Goal: Task Accomplishment & Management: Use online tool/utility

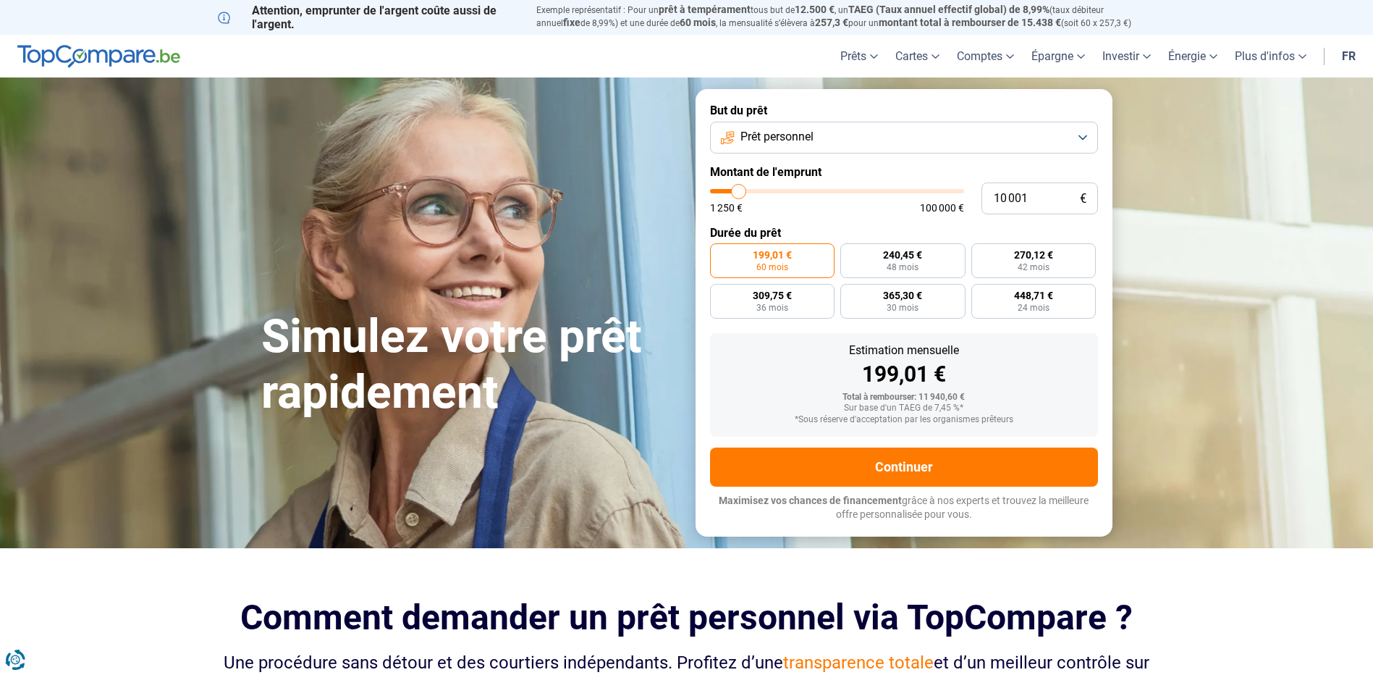
type input "10 250"
type input "10250"
type input "10 500"
type input "10500"
type input "11 000"
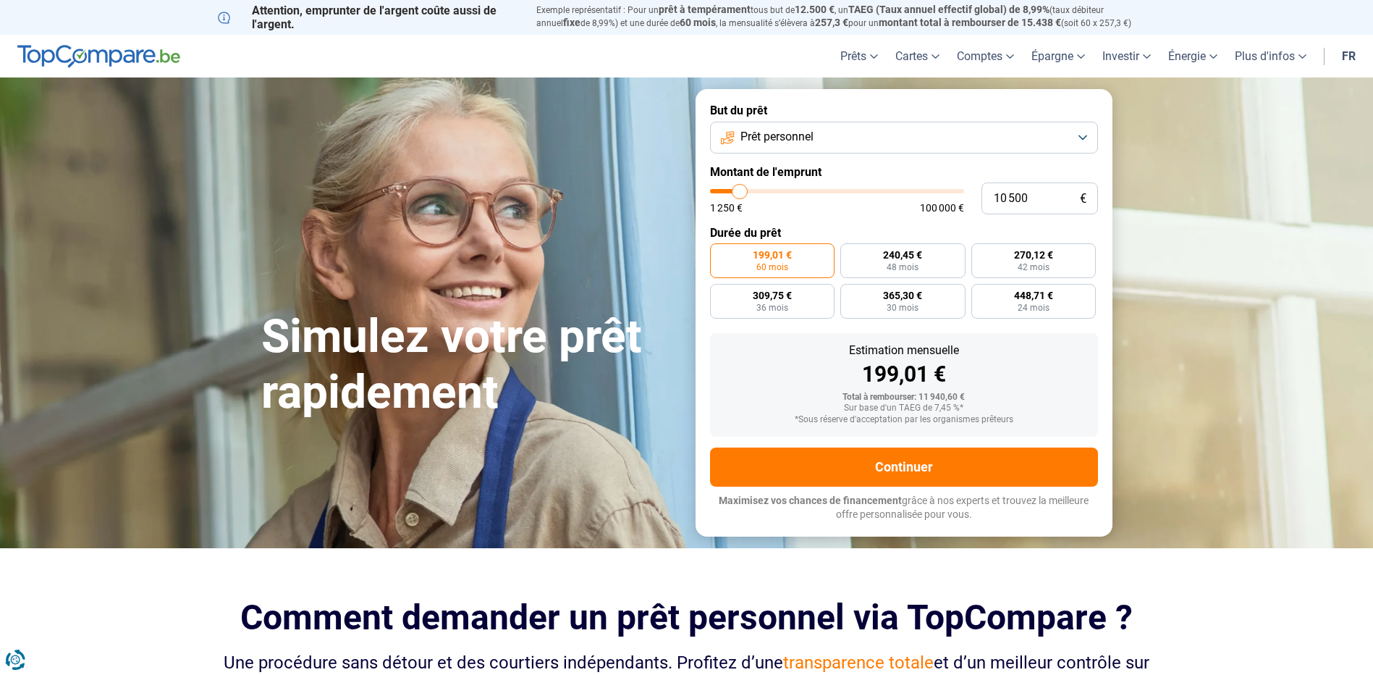
type input "11000"
type input "11 250"
type input "11250"
type input "11 000"
type input "11000"
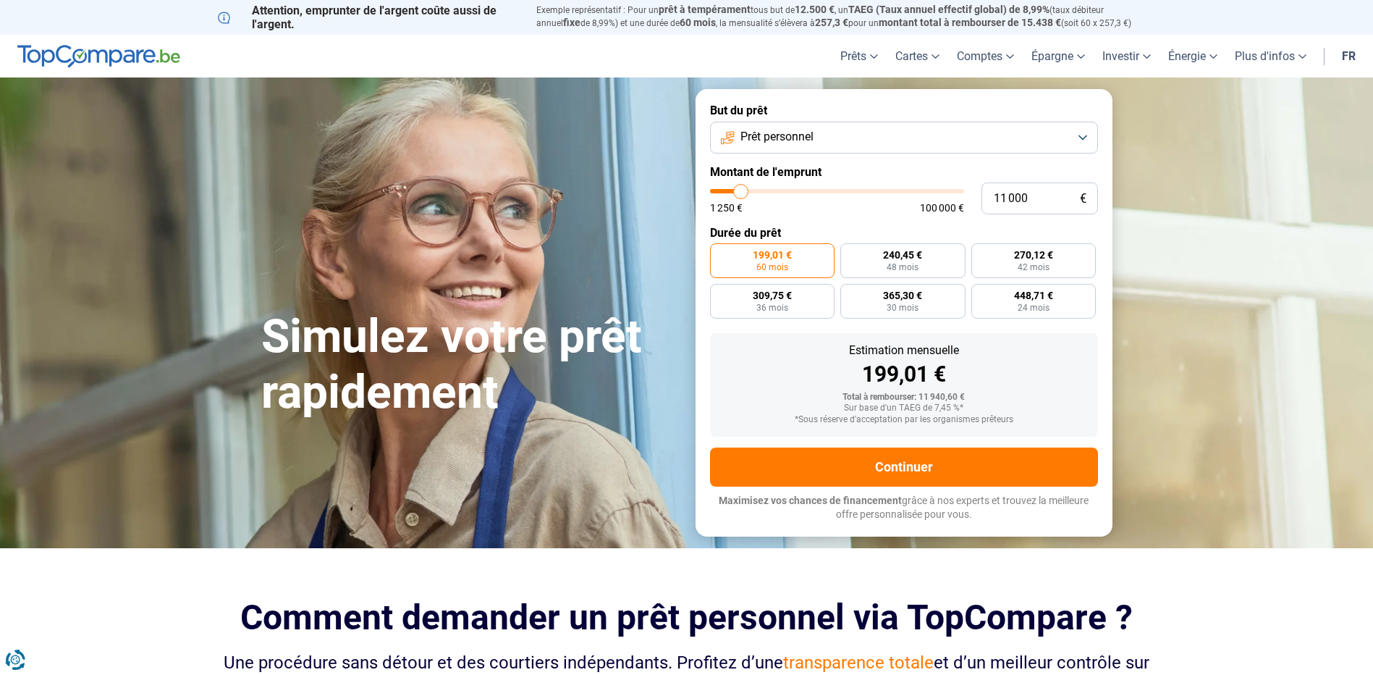
type input "10 500"
type input "10500"
type input "10 000"
type input "10000"
type input "9 750"
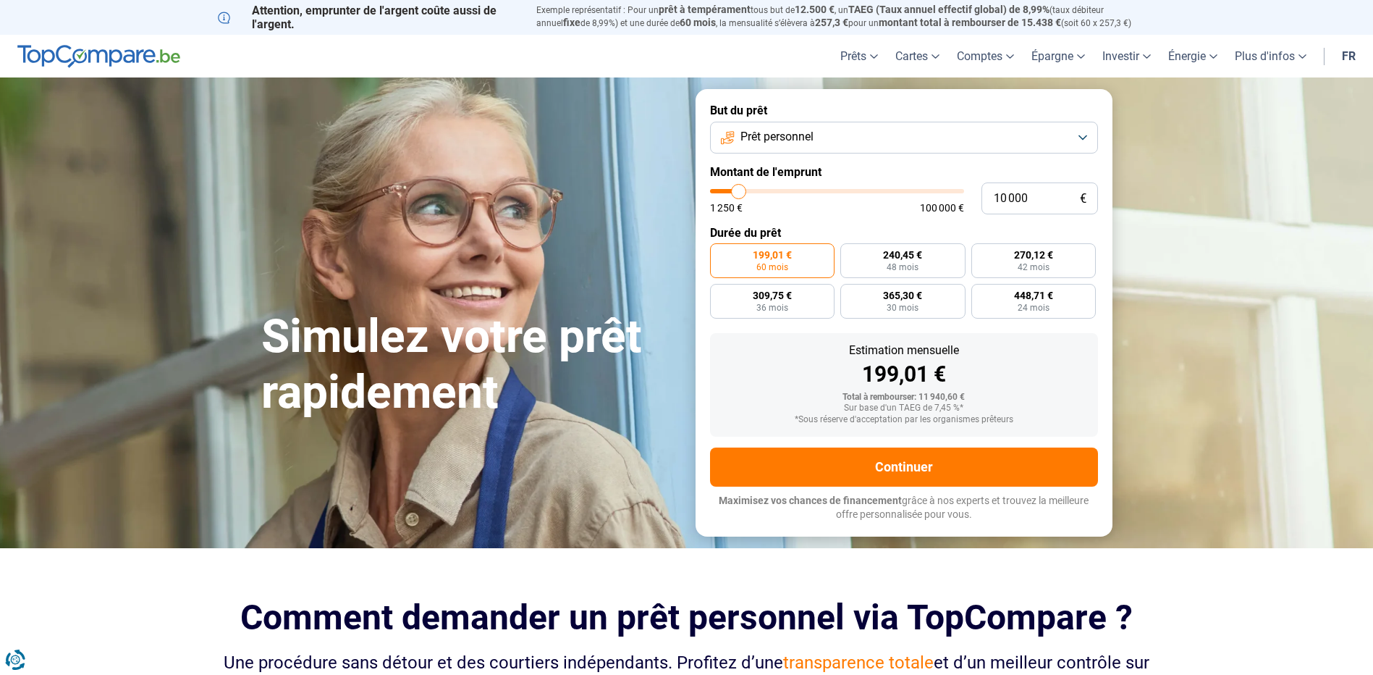
type input "9750"
type input "9 500"
type input "9500"
type input "9 000"
type input "9000"
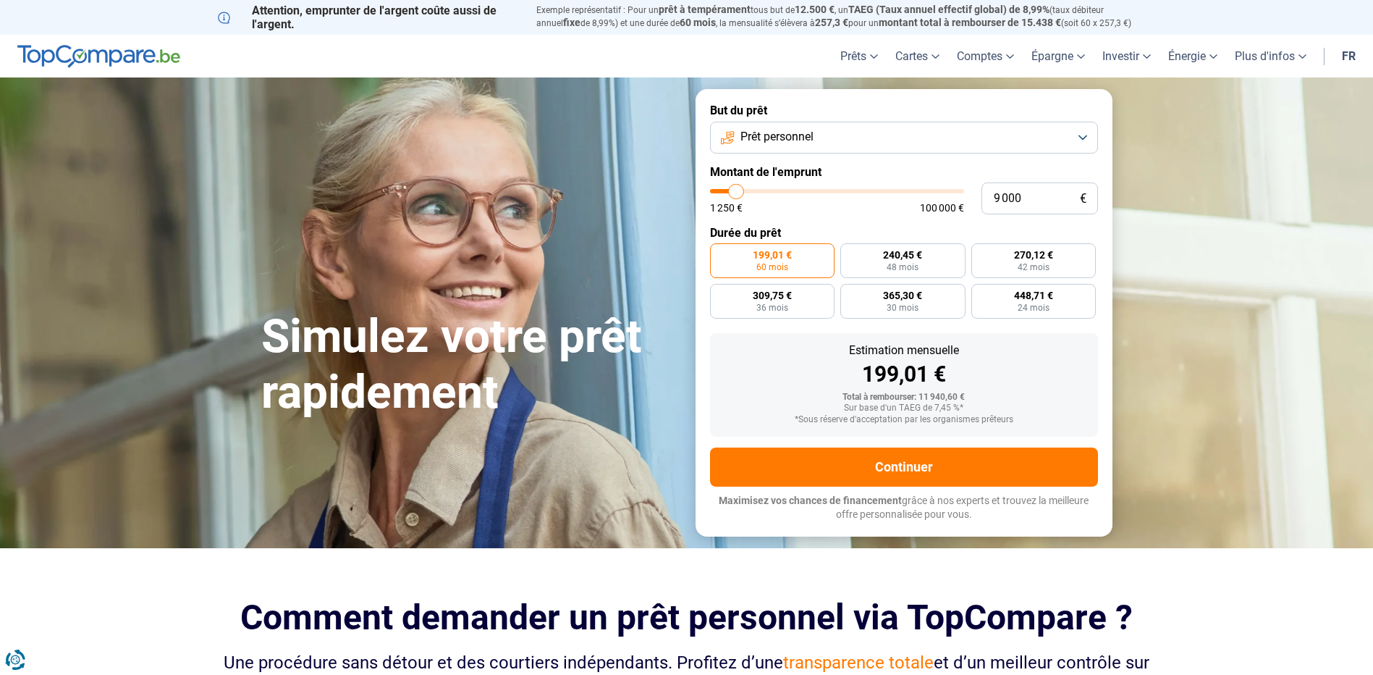
type input "8 750"
type input "8750"
type input "8 500"
type input "8500"
type input "8 250"
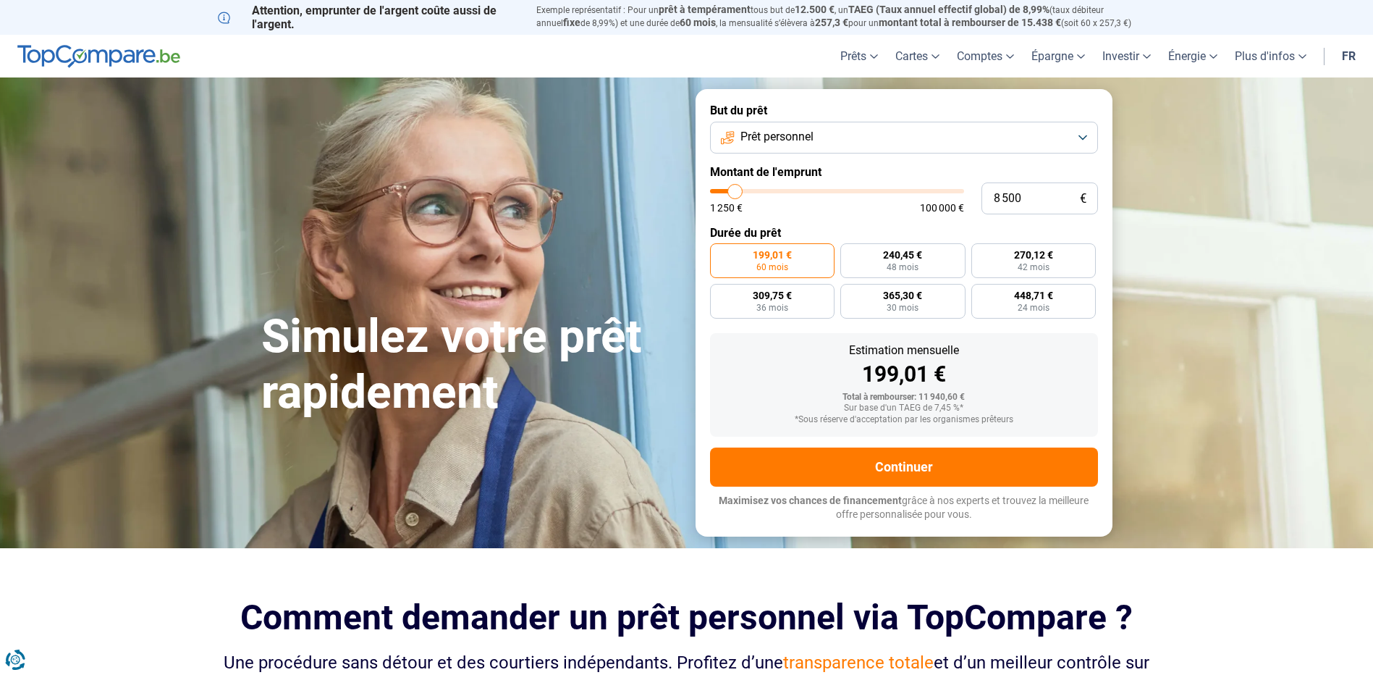
type input "8250"
type input "8 000"
type input "8000"
type input "7 500"
type input "7500"
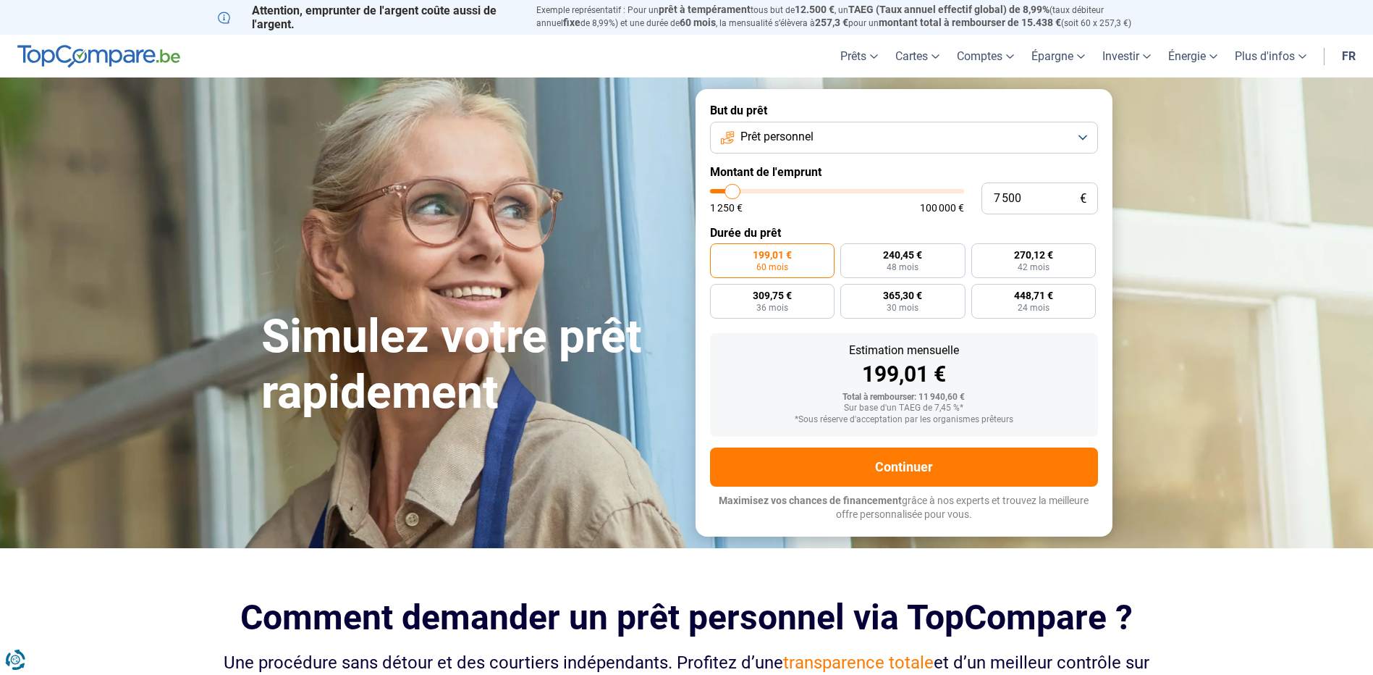
type input "7 250"
type input "7250"
type input "7 000"
type input "7000"
type input "6 750"
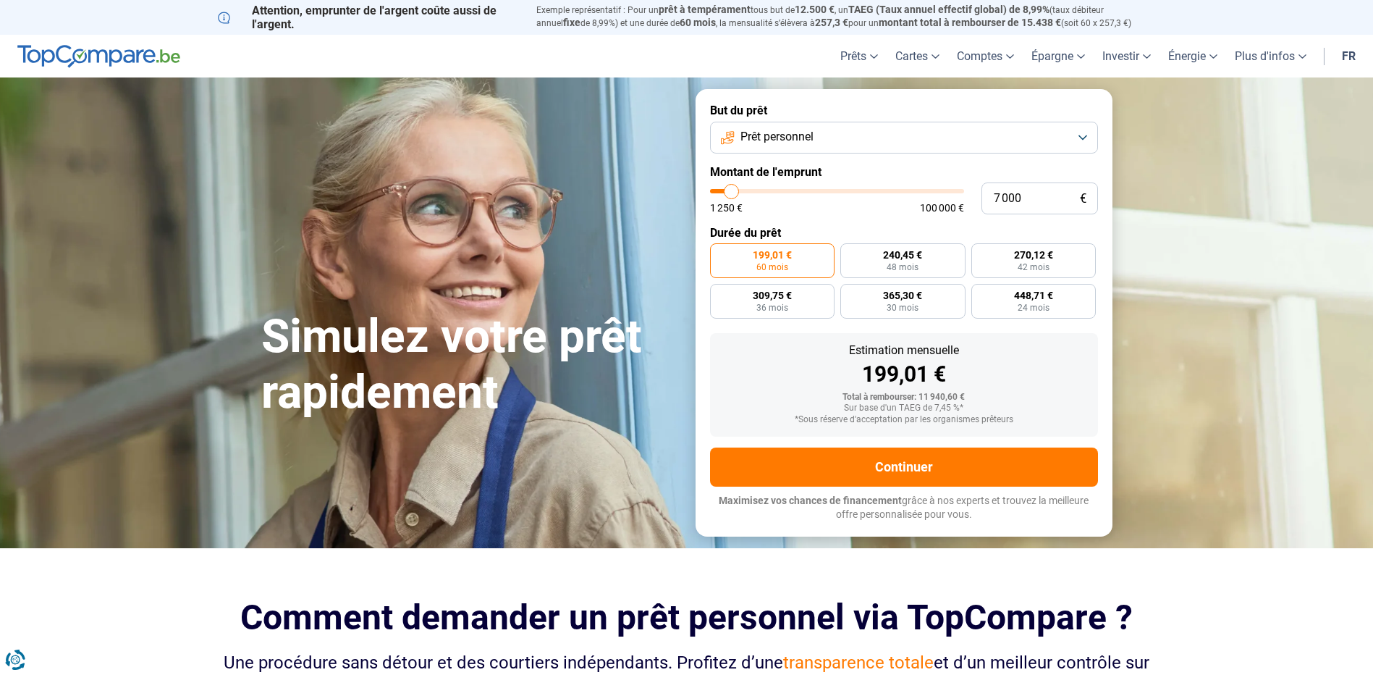
type input "6750"
type input "6 500"
type input "6500"
type input "6 000"
type input "6000"
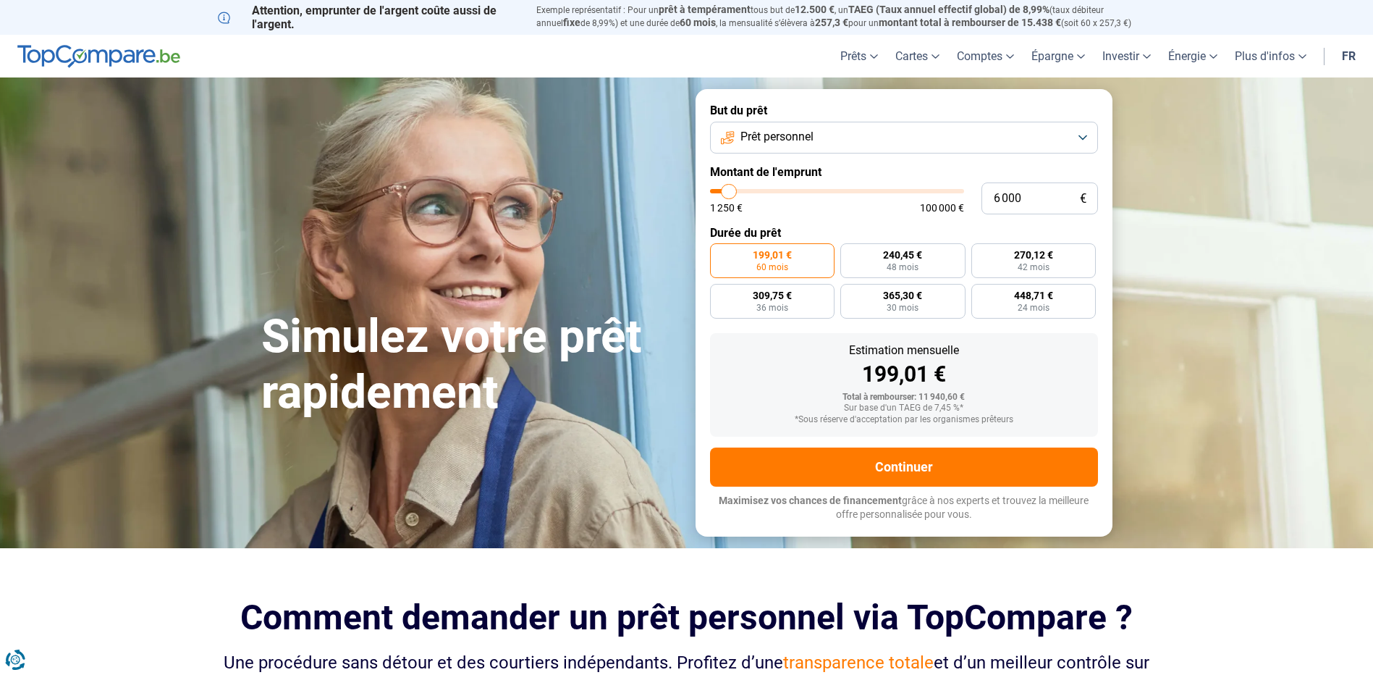
type input "6 500"
type input "6500"
type input "6 750"
type input "6750"
type input "7 000"
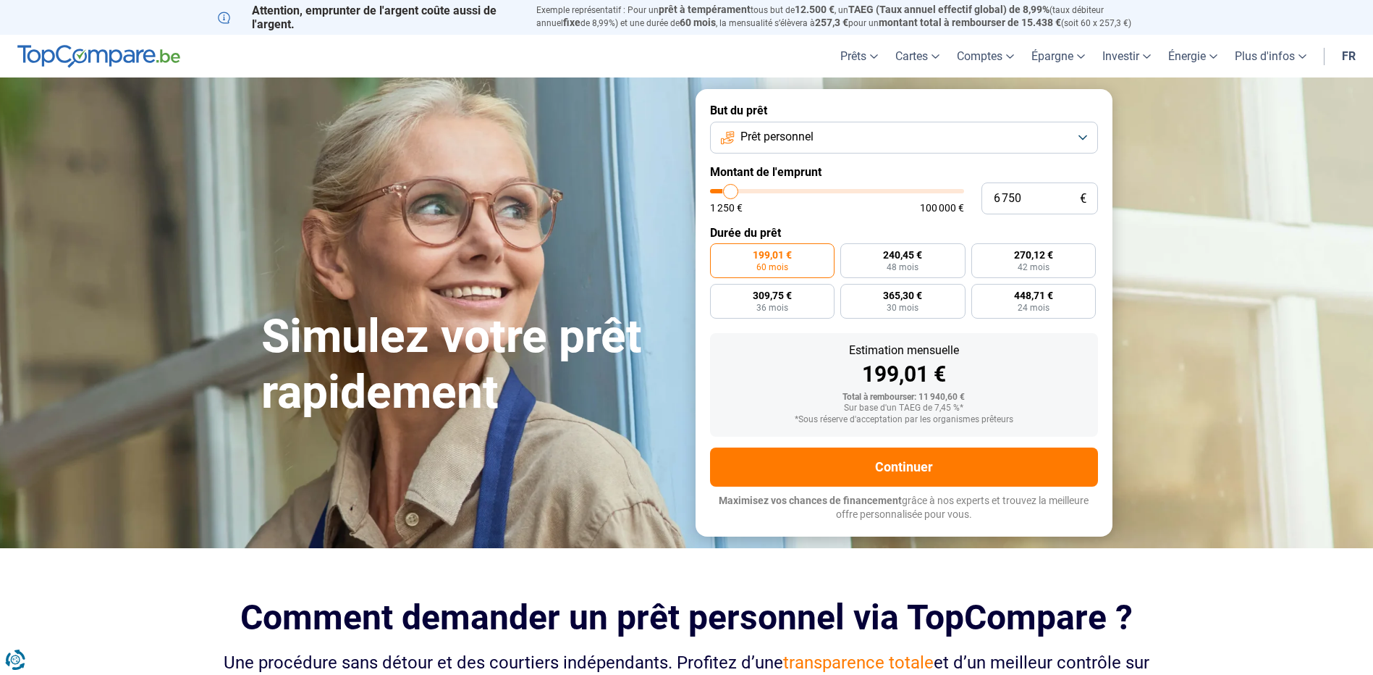
type input "7000"
type input "7 250"
type input "7250"
type input "7 000"
type input "7000"
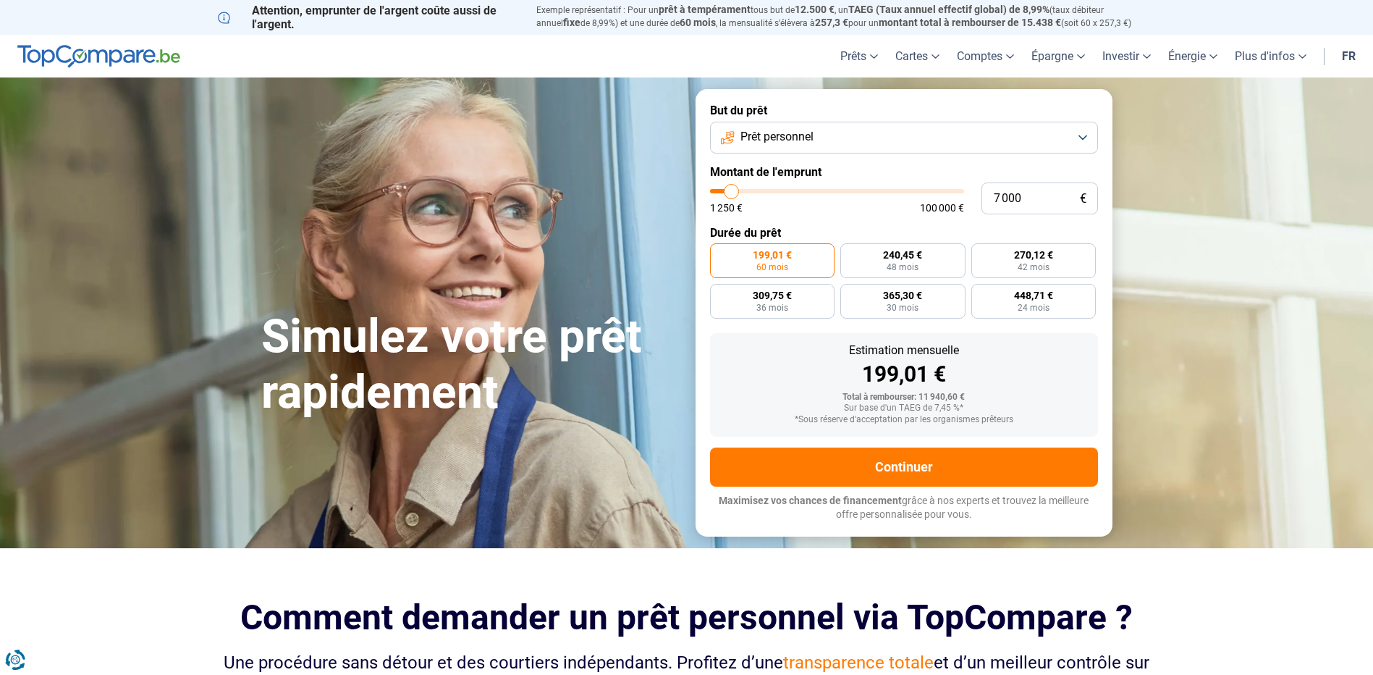
type input "6 750"
type input "6750"
type input "6 500"
drag, startPoint x: 738, startPoint y: 191, endPoint x: 730, endPoint y: 196, distance: 9.4
type input "6500"
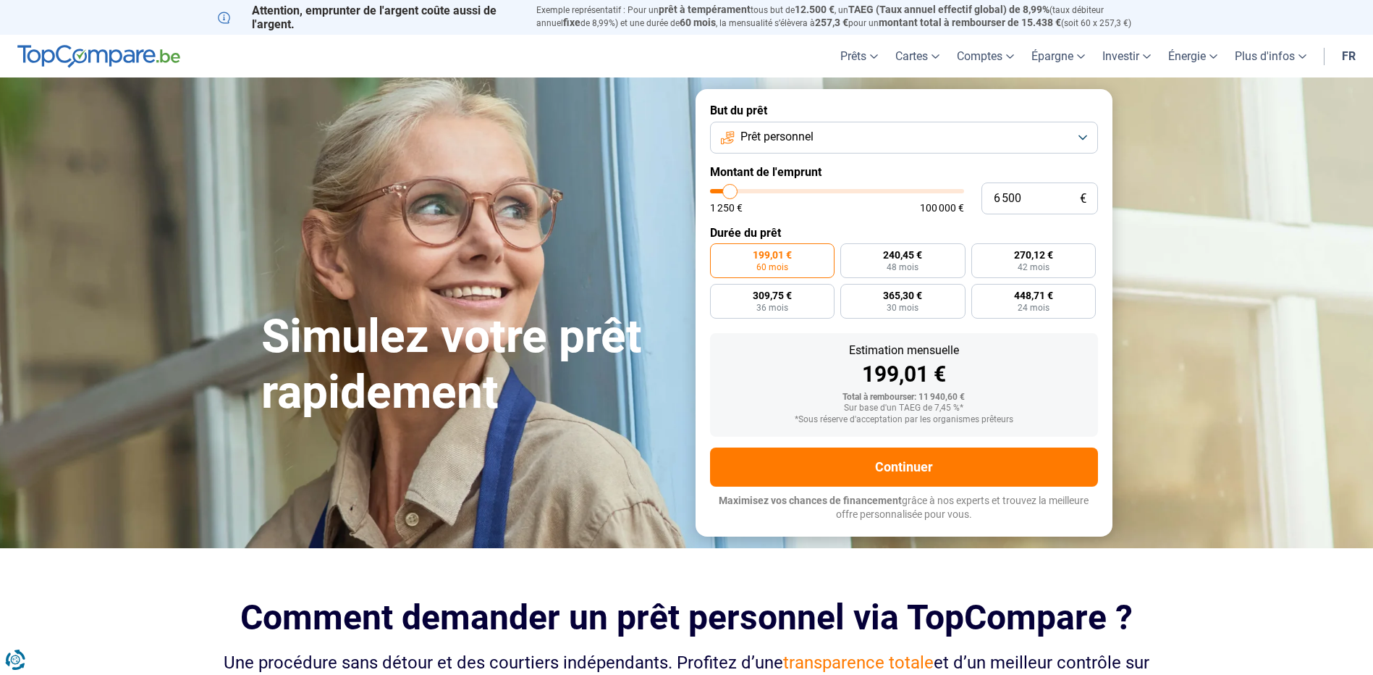
click at [730, 193] on input "range" at bounding box center [837, 191] width 254 height 4
radio input "true"
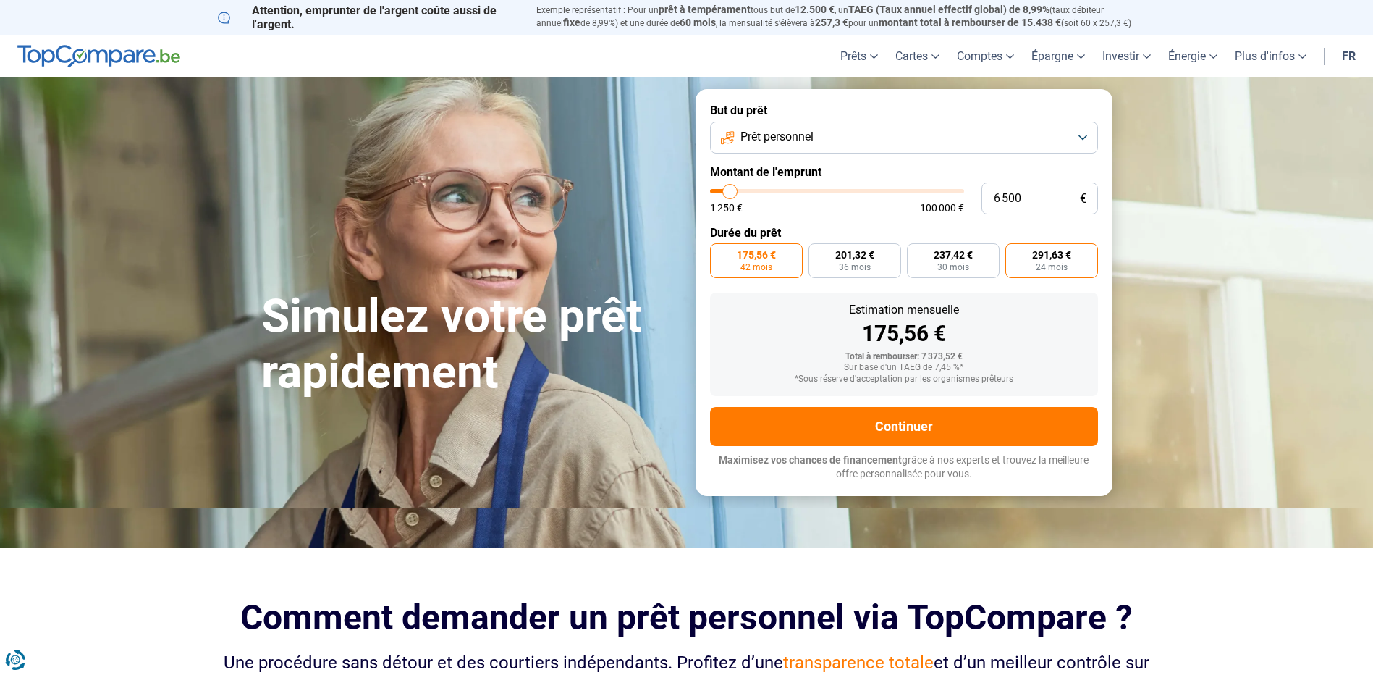
click at [1036, 250] on span "291,63 €" at bounding box center [1051, 255] width 39 height 10
click at [1015, 249] on input "291,63 € 24 mois" at bounding box center [1009, 247] width 9 height 9
radio input "true"
click at [974, 151] on button "Prêt personnel" at bounding box center [904, 138] width 388 height 32
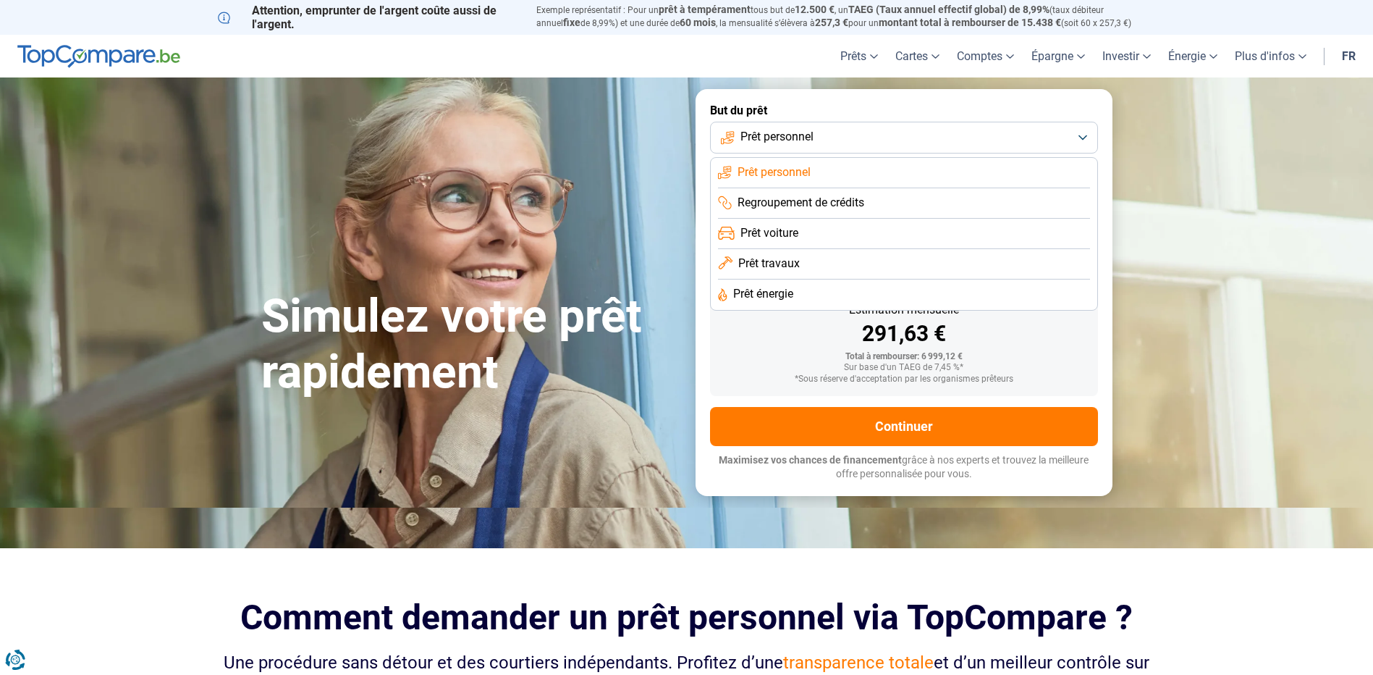
click at [989, 125] on button "Prêt personnel" at bounding box center [904, 138] width 388 height 32
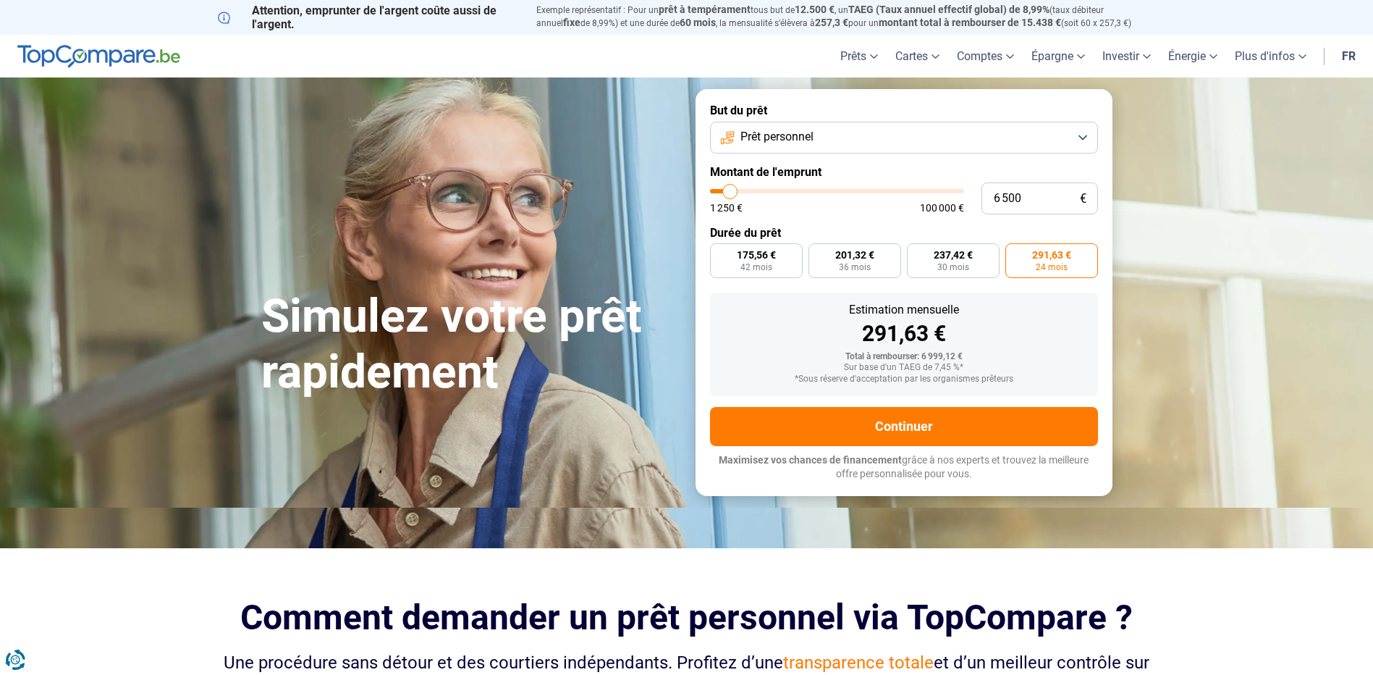
click at [989, 125] on button "Prêt personnel" at bounding box center [904, 138] width 388 height 32
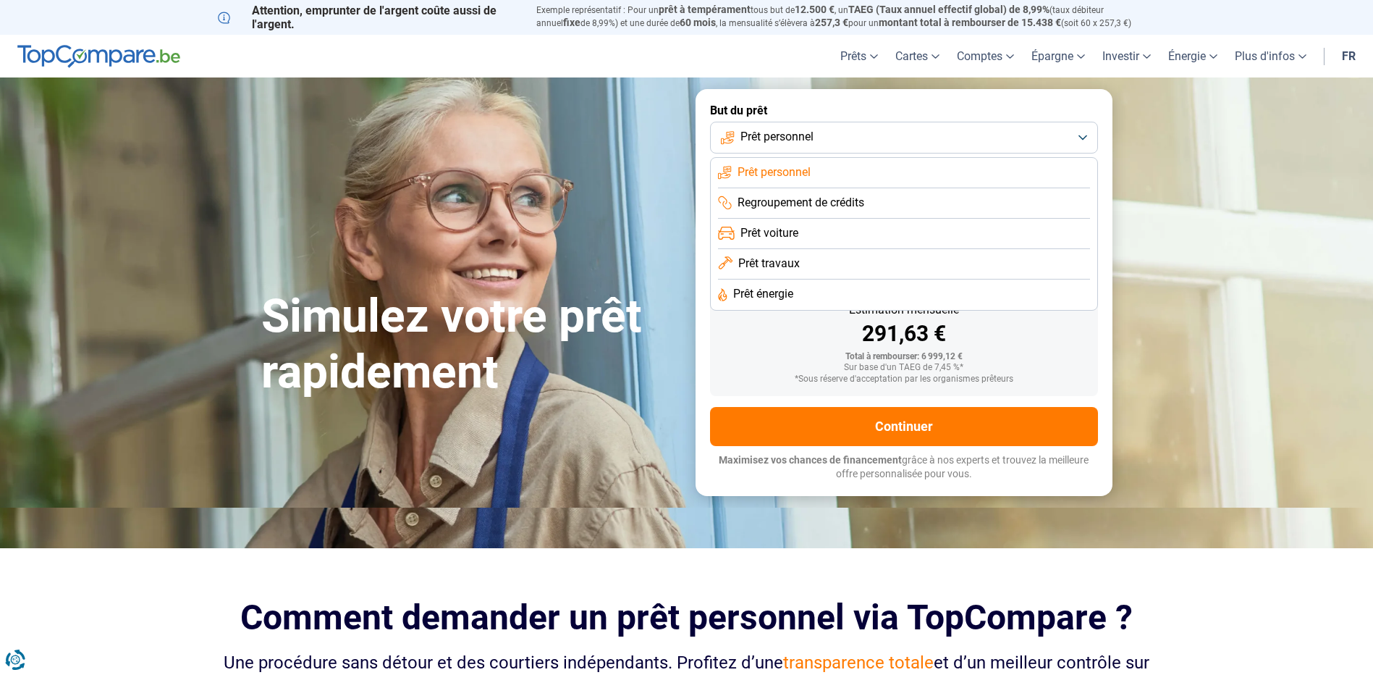
click at [853, 263] on li "Prêt travaux" at bounding box center [904, 264] width 372 height 30
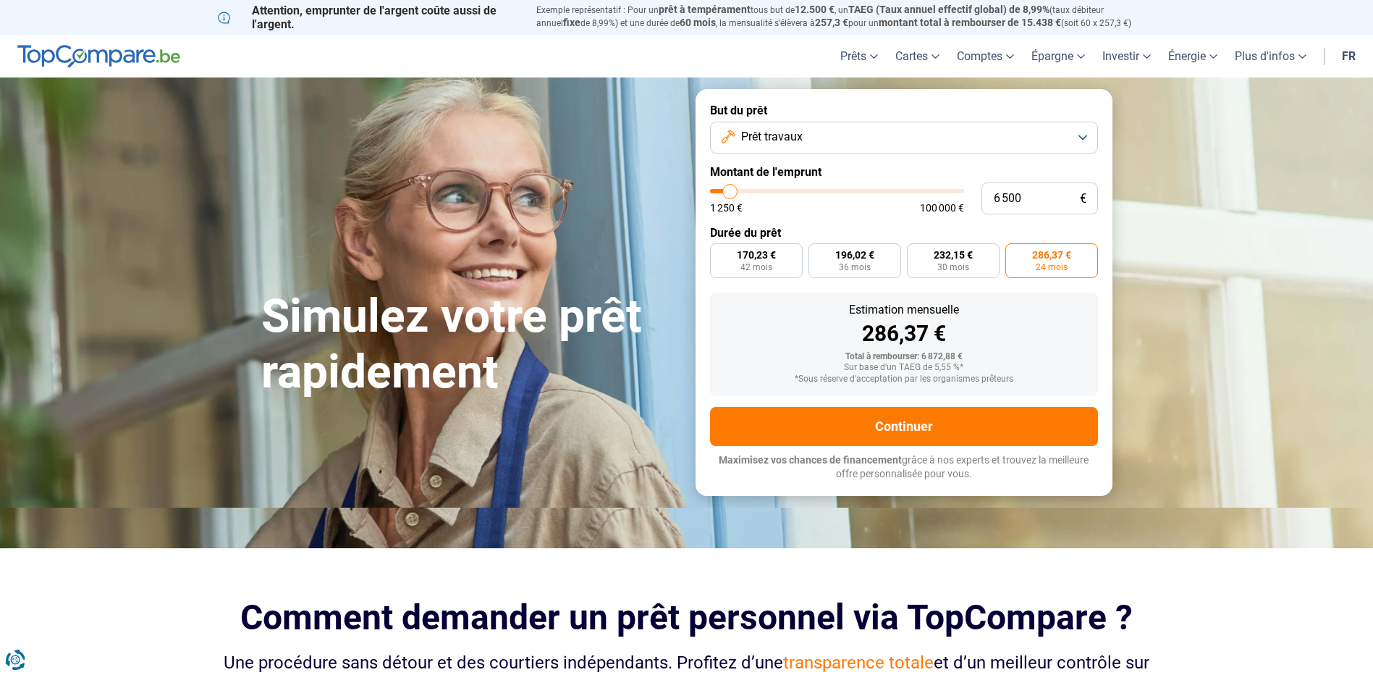
click at [977, 143] on button "Prêt travaux" at bounding box center [904, 138] width 388 height 32
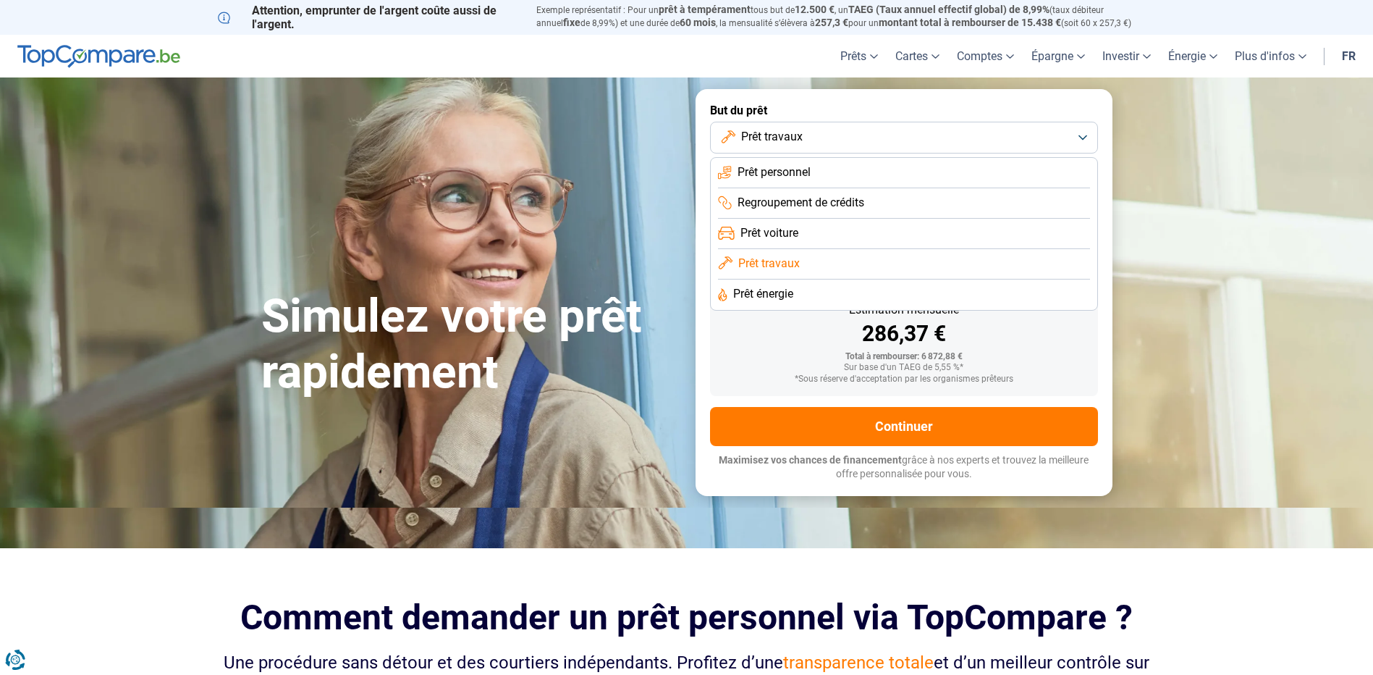
click at [931, 172] on li "Prêt personnel" at bounding box center [904, 173] width 372 height 30
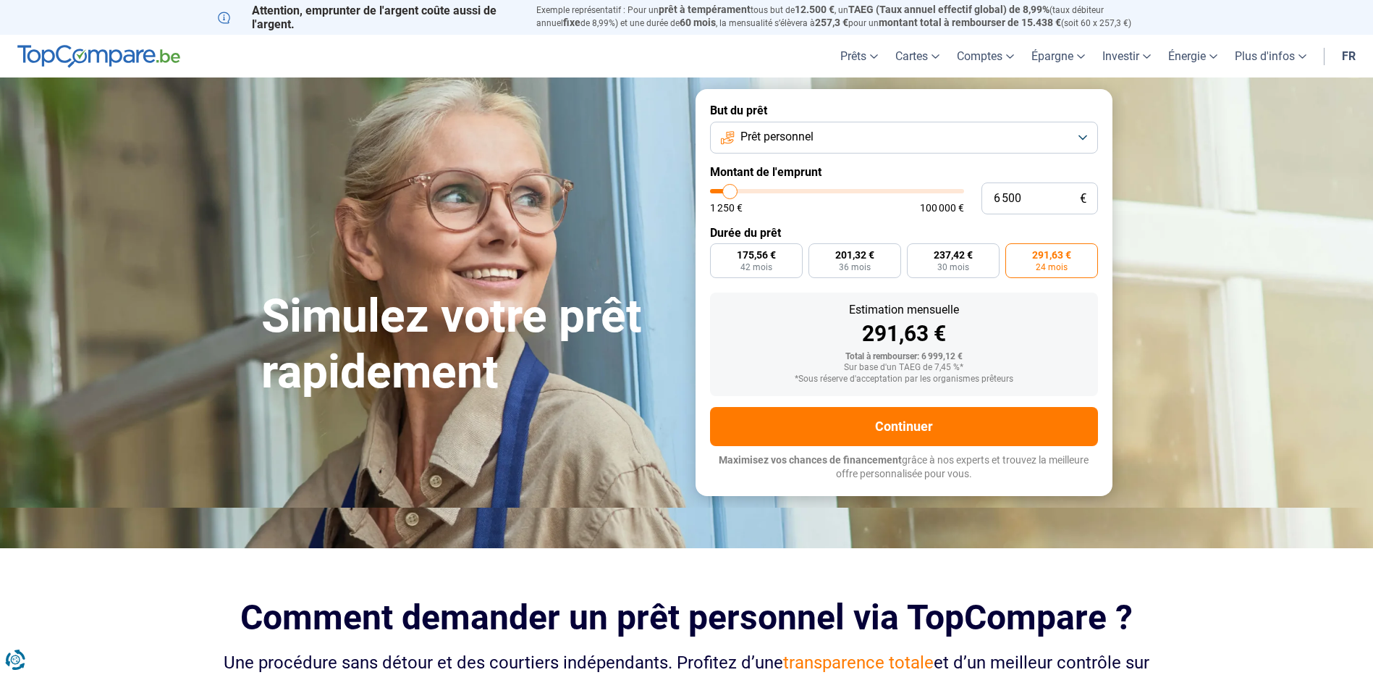
click at [945, 134] on button "Prêt personnel" at bounding box center [904, 138] width 388 height 32
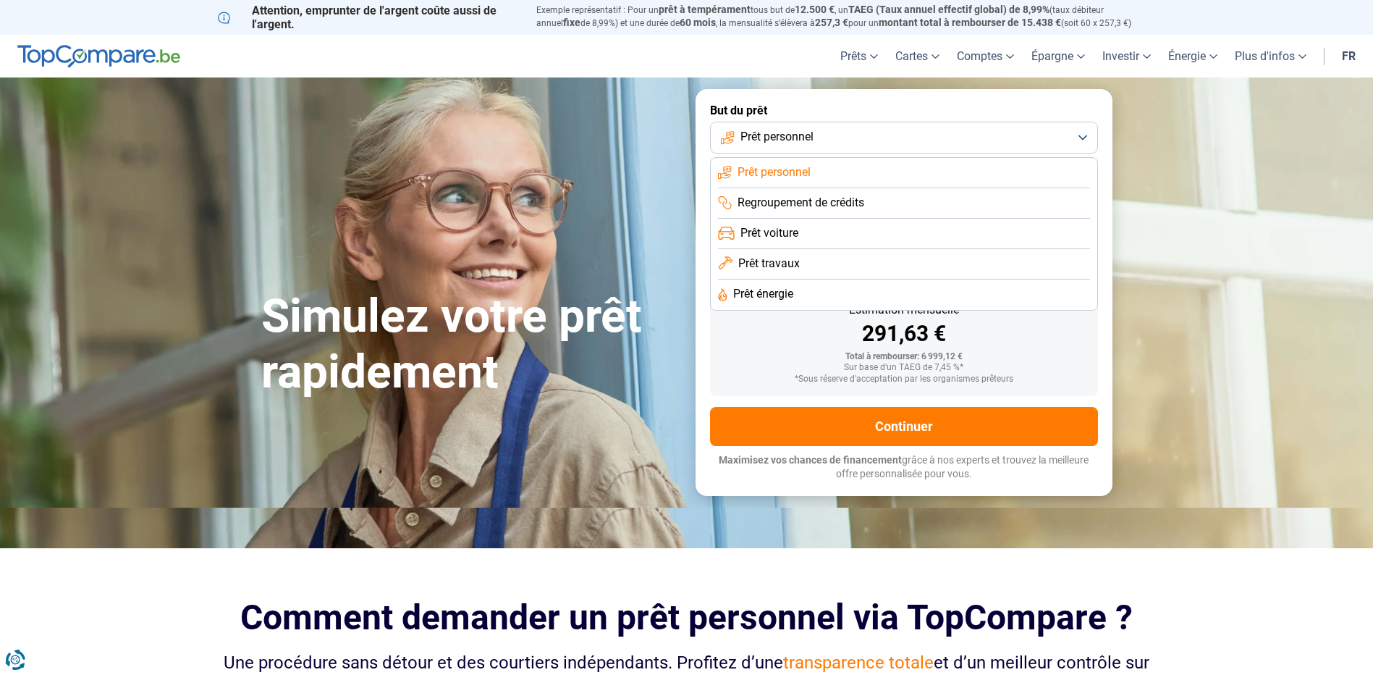
click at [832, 256] on li "Prêt travaux" at bounding box center [904, 264] width 372 height 30
